Goal: Task Accomplishment & Management: Use online tool/utility

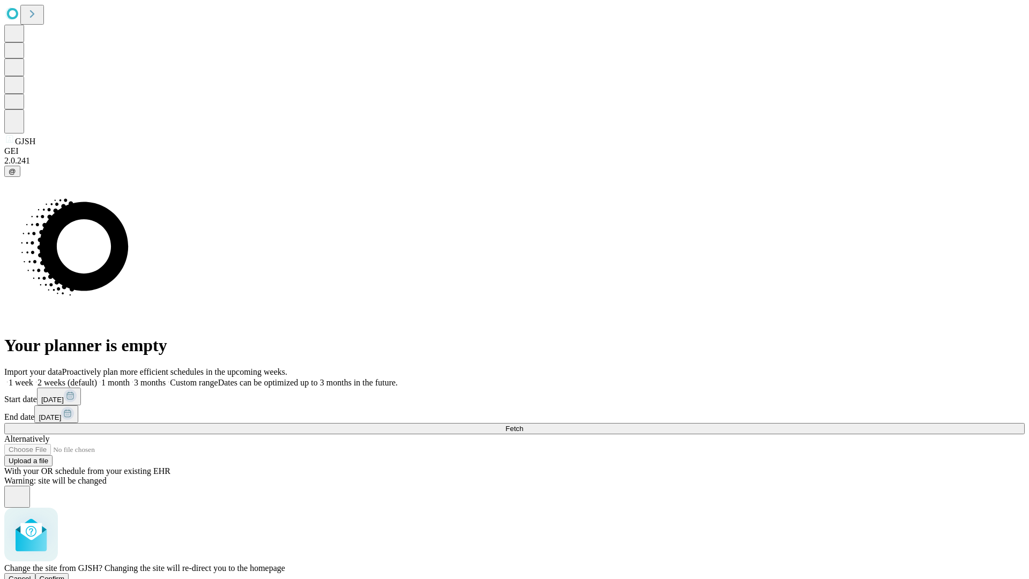
click at [65, 575] on span "Confirm" at bounding box center [52, 579] width 25 height 8
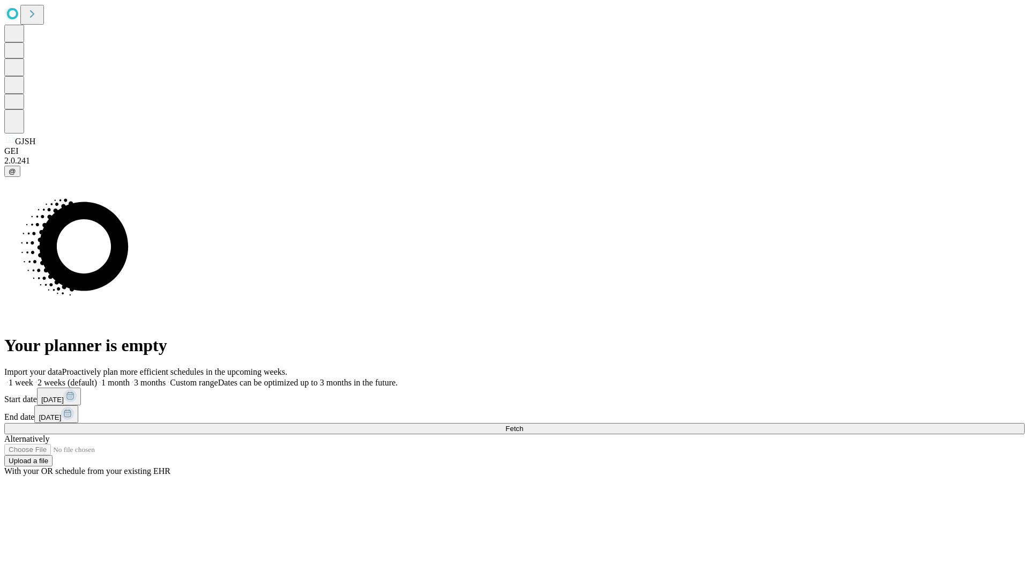
click at [97, 378] on label "2 weeks (default)" at bounding box center [65, 382] width 64 height 9
click at [523, 424] on span "Fetch" at bounding box center [514, 428] width 18 height 8
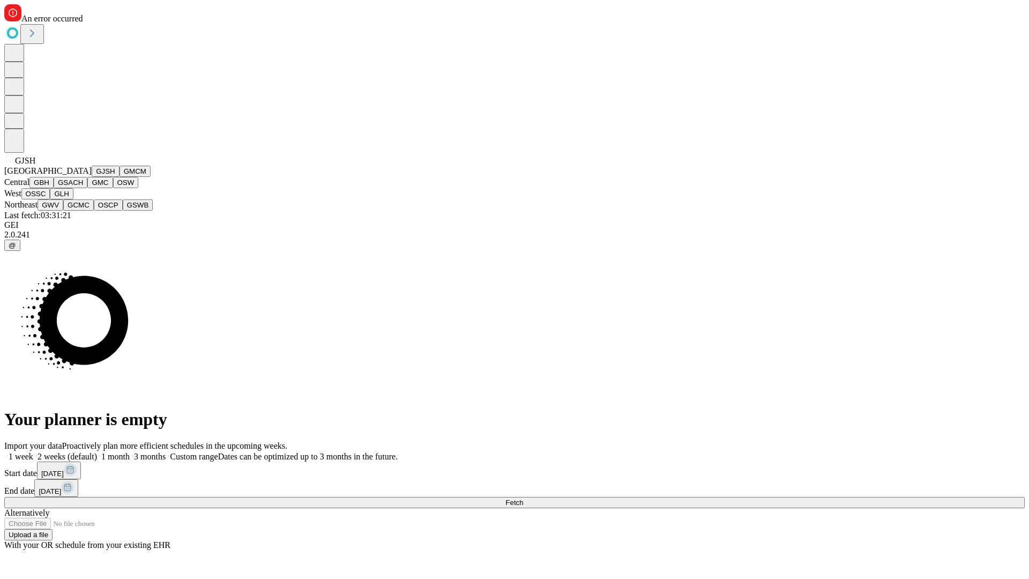
click at [120, 177] on button "GMCM" at bounding box center [135, 171] width 31 height 11
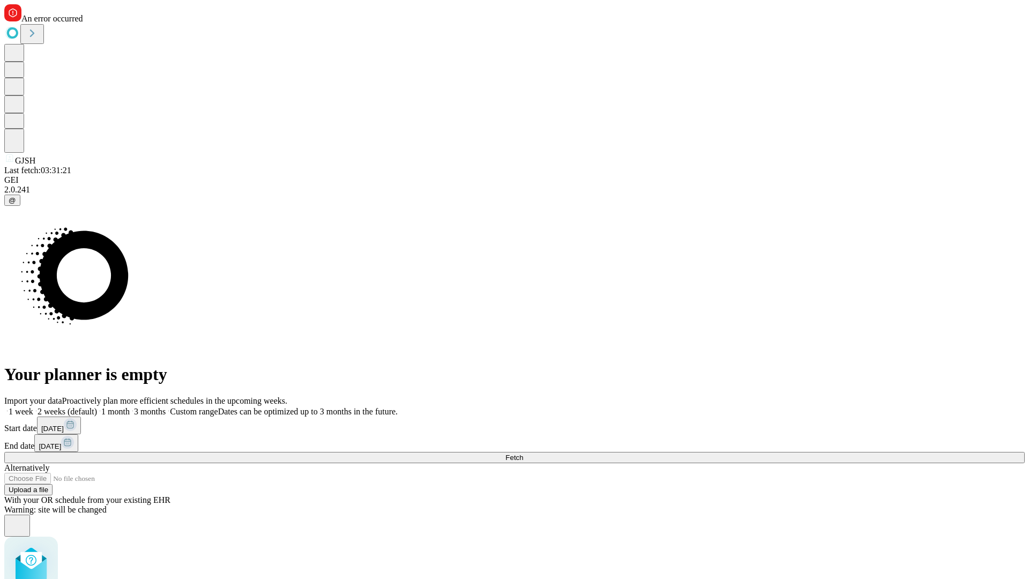
click at [97, 407] on label "2 weeks (default)" at bounding box center [65, 411] width 64 height 9
click at [523, 453] on span "Fetch" at bounding box center [514, 457] width 18 height 8
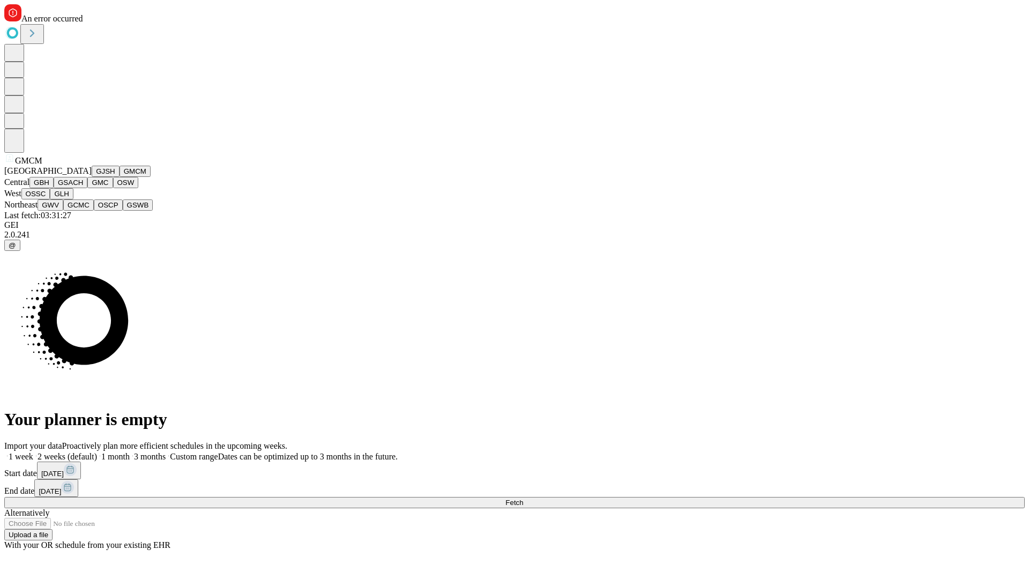
click at [54, 188] on button "GBH" at bounding box center [41, 182] width 24 height 11
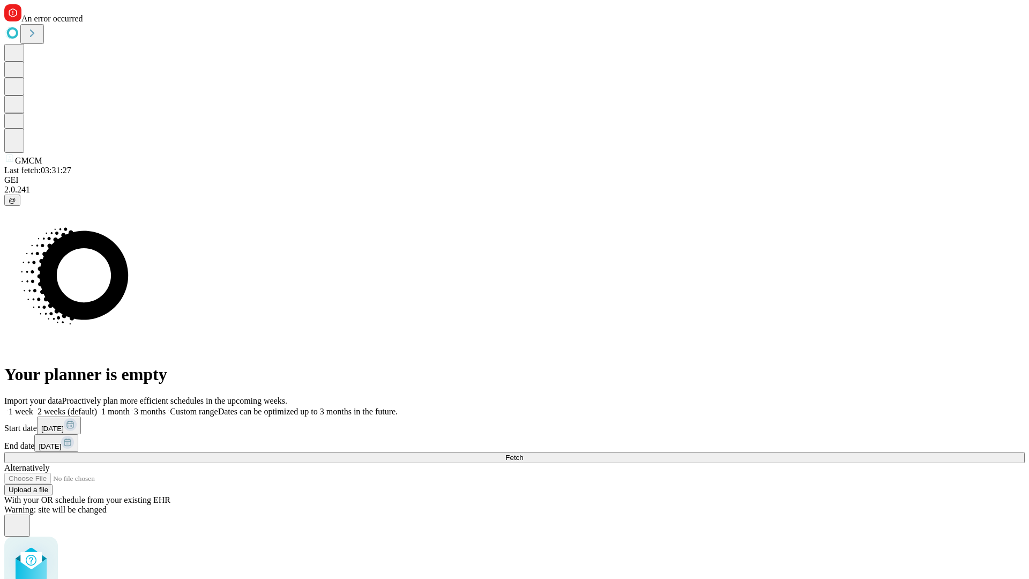
click at [97, 407] on label "2 weeks (default)" at bounding box center [65, 411] width 64 height 9
click at [523, 453] on span "Fetch" at bounding box center [514, 457] width 18 height 8
click at [97, 407] on label "2 weeks (default)" at bounding box center [65, 411] width 64 height 9
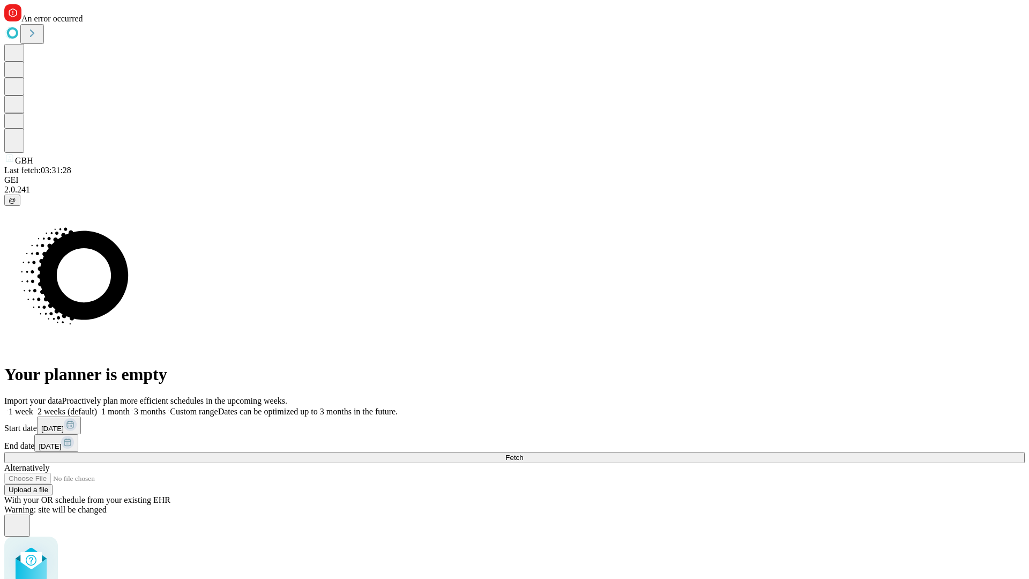
click at [523, 453] on span "Fetch" at bounding box center [514, 457] width 18 height 8
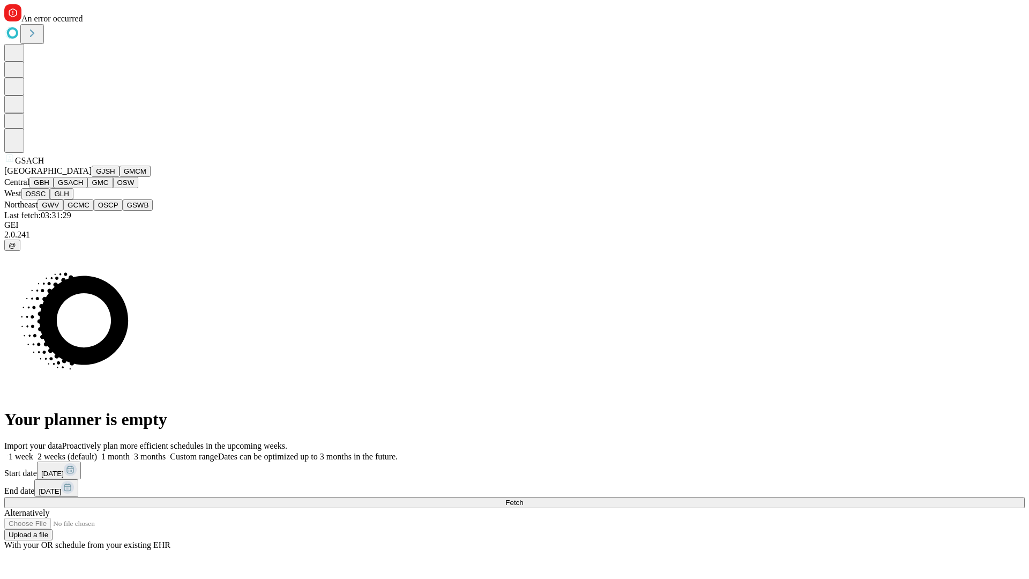
click at [87, 188] on button "GMC" at bounding box center [99, 182] width 25 height 11
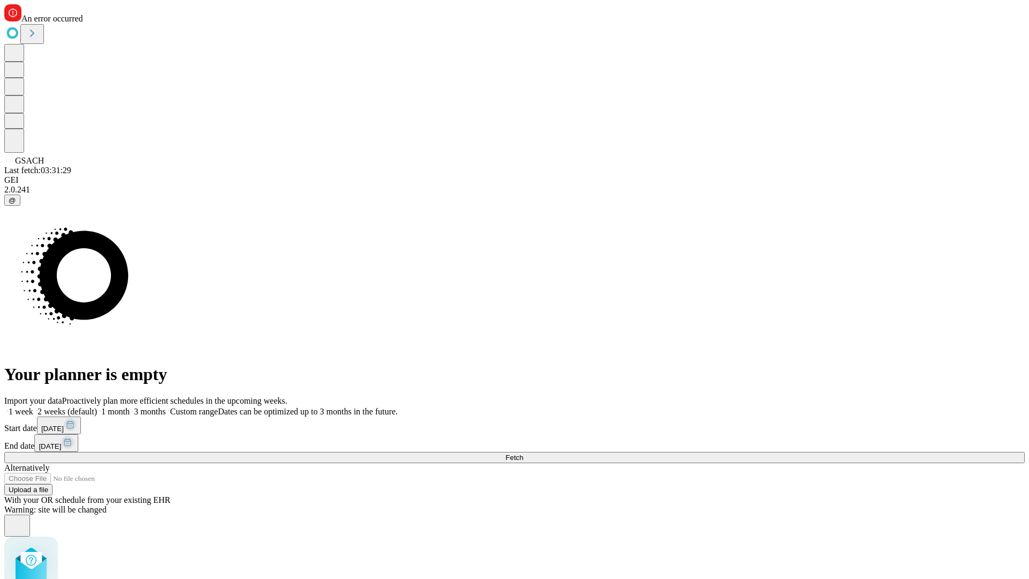
click at [97, 407] on label "2 weeks (default)" at bounding box center [65, 411] width 64 height 9
click at [523, 453] on span "Fetch" at bounding box center [514, 457] width 18 height 8
click at [97, 407] on label "2 weeks (default)" at bounding box center [65, 411] width 64 height 9
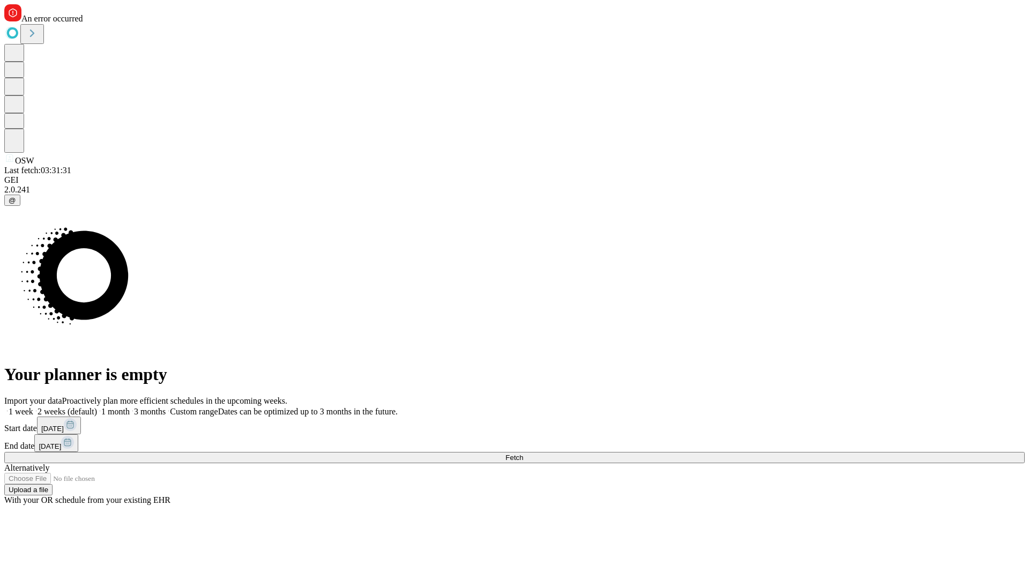
click at [523, 453] on span "Fetch" at bounding box center [514, 457] width 18 height 8
click at [97, 407] on label "2 weeks (default)" at bounding box center [65, 411] width 64 height 9
click at [523, 453] on span "Fetch" at bounding box center [514, 457] width 18 height 8
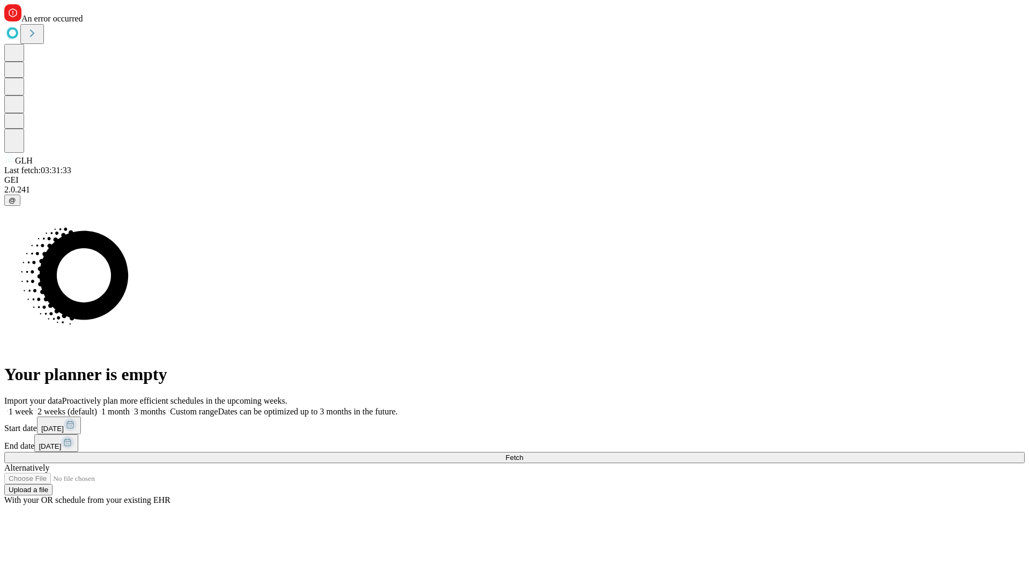
click at [97, 407] on label "2 weeks (default)" at bounding box center [65, 411] width 64 height 9
click at [523, 453] on span "Fetch" at bounding box center [514, 457] width 18 height 8
click at [97, 407] on label "2 weeks (default)" at bounding box center [65, 411] width 64 height 9
click at [523, 453] on span "Fetch" at bounding box center [514, 457] width 18 height 8
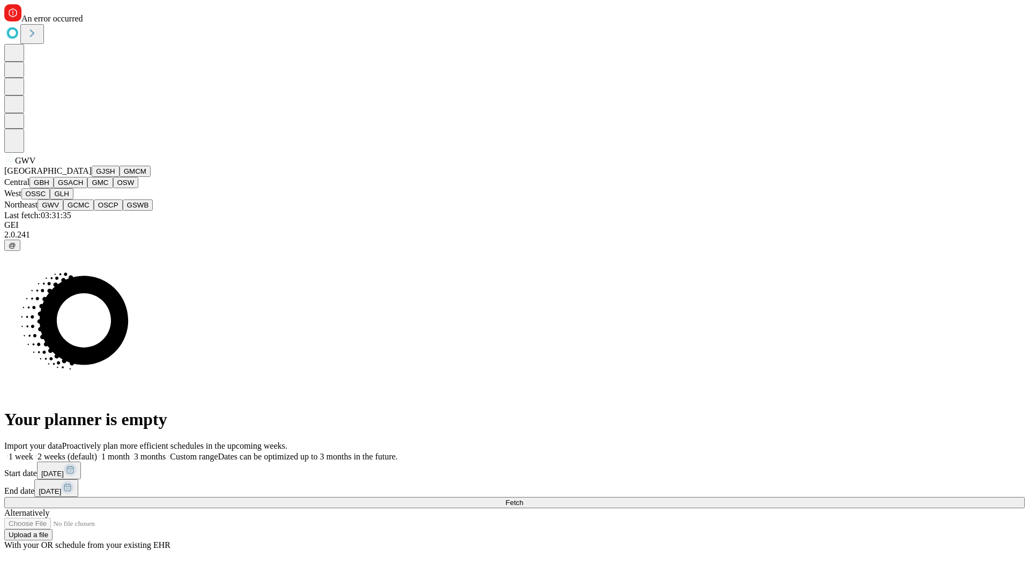
click at [83, 211] on button "GCMC" at bounding box center [78, 204] width 31 height 11
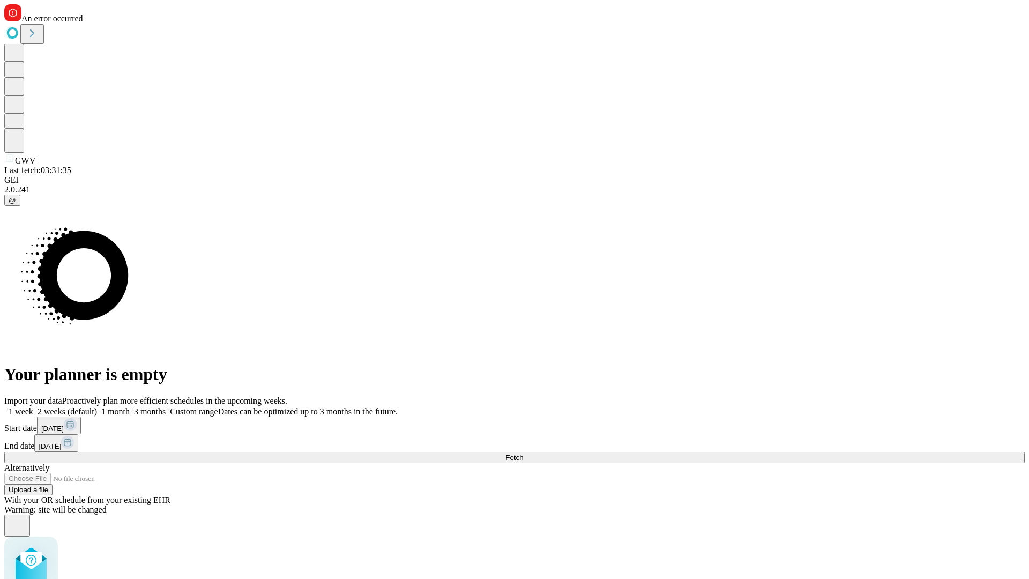
click at [97, 407] on label "2 weeks (default)" at bounding box center [65, 411] width 64 height 9
click at [523, 453] on span "Fetch" at bounding box center [514, 457] width 18 height 8
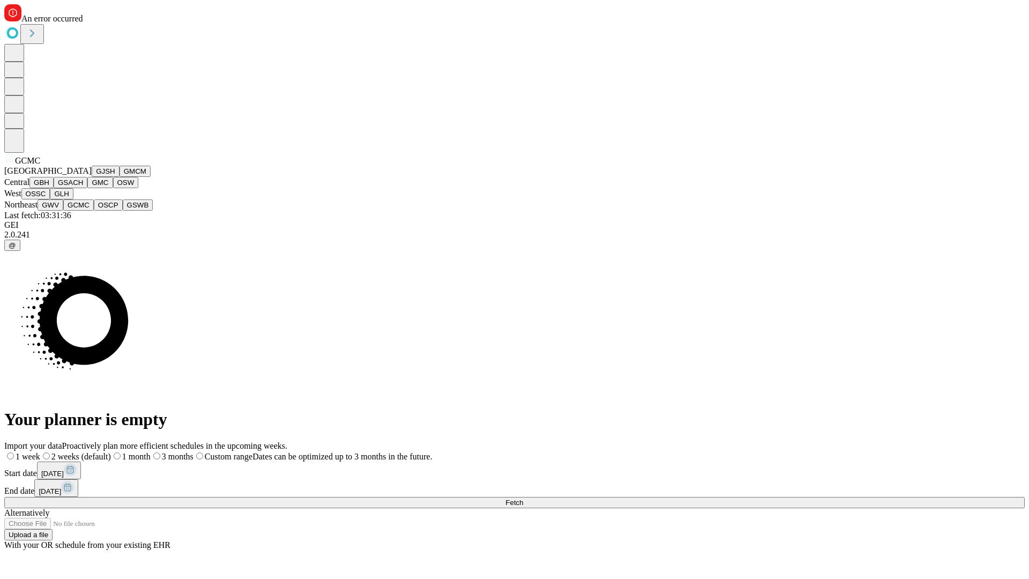
click at [94, 211] on button "OSCP" at bounding box center [108, 204] width 29 height 11
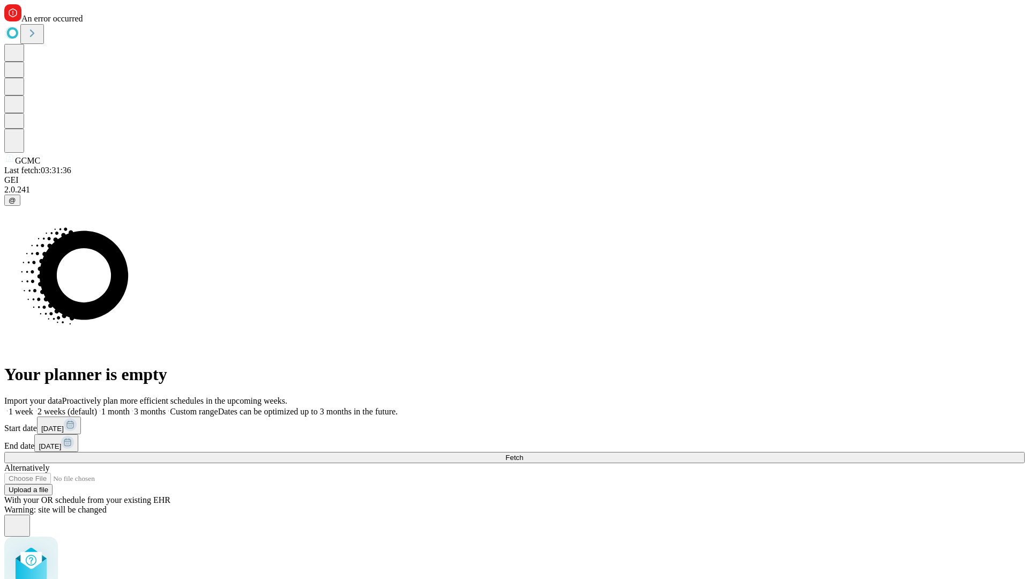
click at [97, 407] on label "2 weeks (default)" at bounding box center [65, 411] width 64 height 9
click at [523, 453] on span "Fetch" at bounding box center [514, 457] width 18 height 8
